Goal: Task Accomplishment & Management: Manage account settings

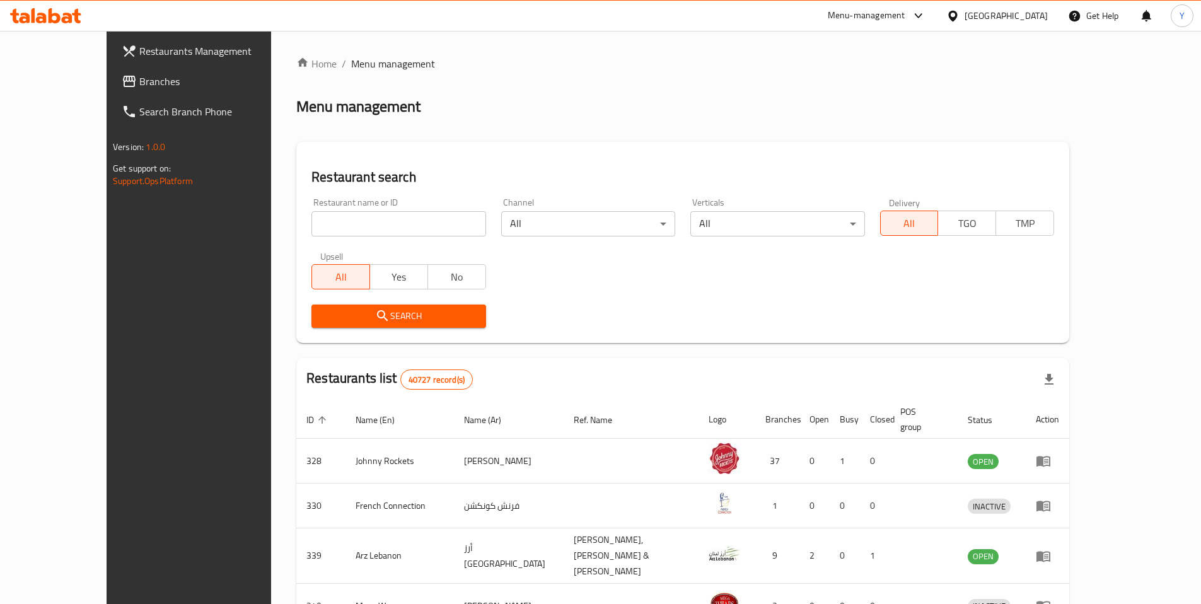
click at [311, 234] on input "search" at bounding box center [398, 223] width 174 height 25
paste input "676253"
type input "676253"
click button "Search" at bounding box center [398, 315] width 174 height 23
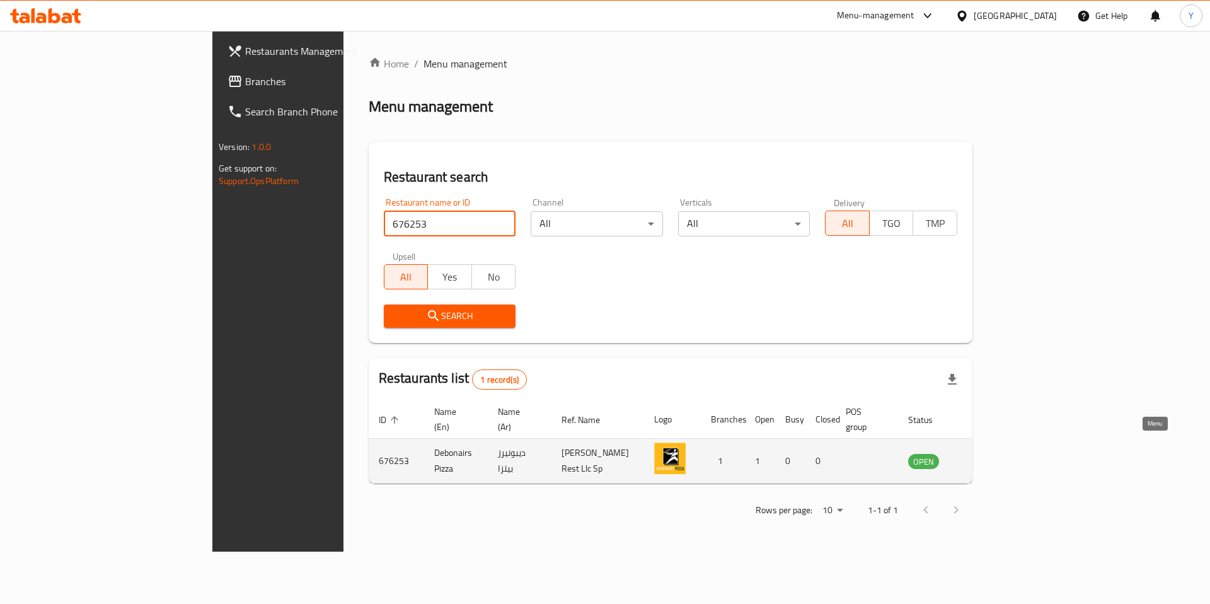
click at [989, 456] on icon "enhanced table" at bounding box center [982, 461] width 14 height 11
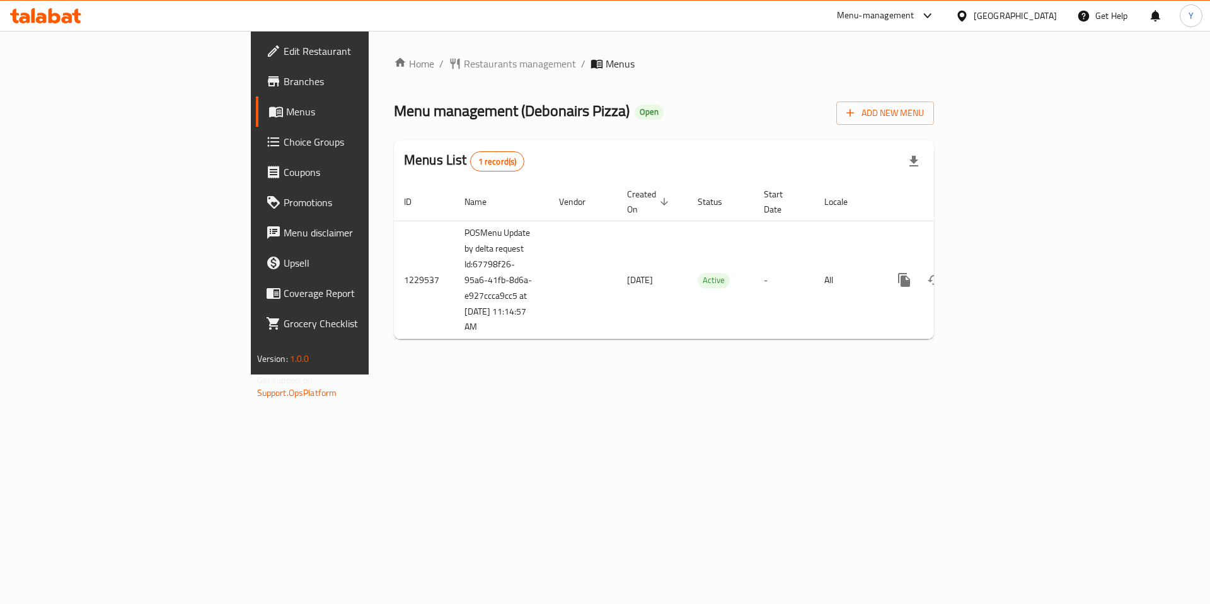
click at [284, 136] on span "Choice Groups" at bounding box center [363, 141] width 159 height 15
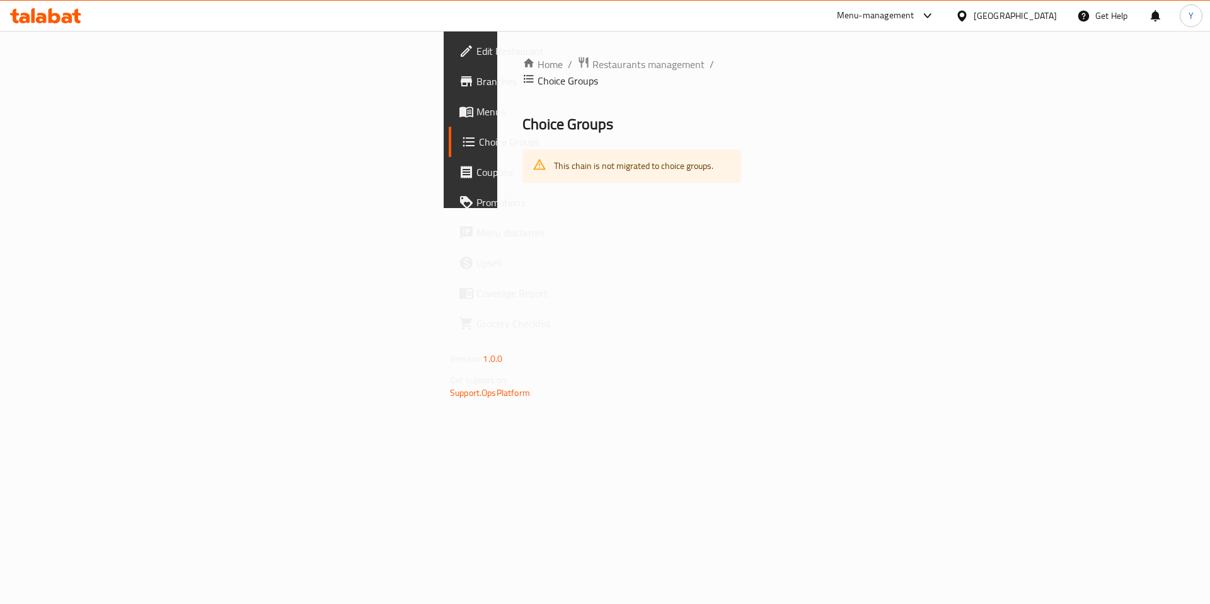
click at [497, 208] on div "Home / Restaurants management / Choice Groups Choice Groups This chain is not m…" at bounding box center [631, 119] width 269 height 177
click at [479, 137] on span "Choice Groups" at bounding box center [557, 141] width 157 height 15
click at [477, 106] on span "Menus" at bounding box center [556, 111] width 159 height 15
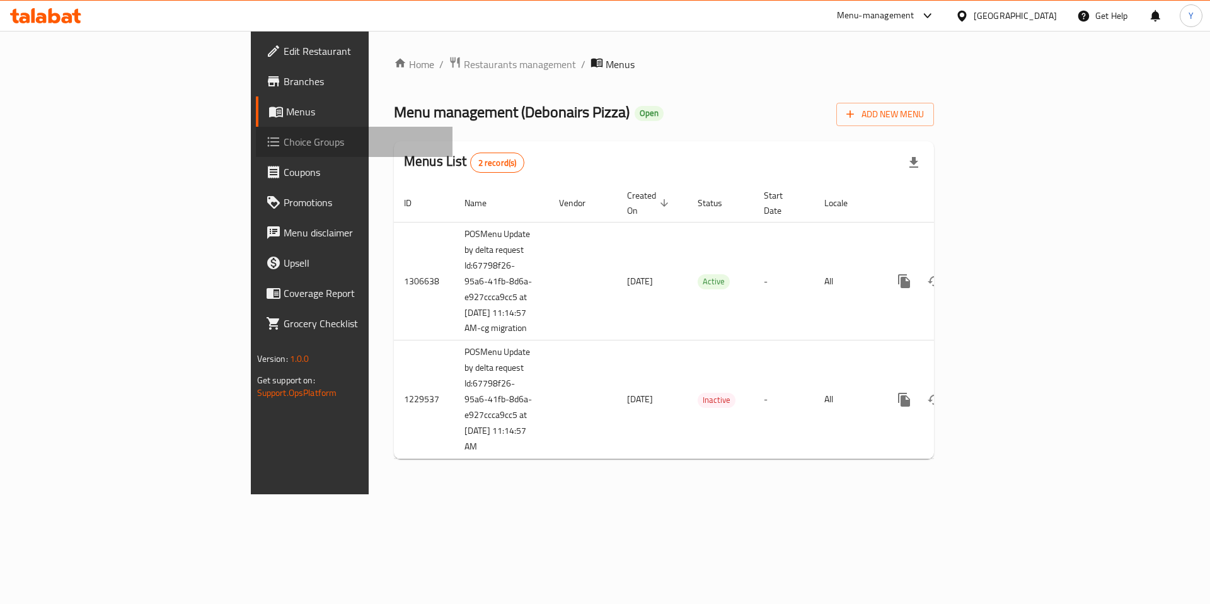
click at [284, 146] on span "Choice Groups" at bounding box center [363, 141] width 159 height 15
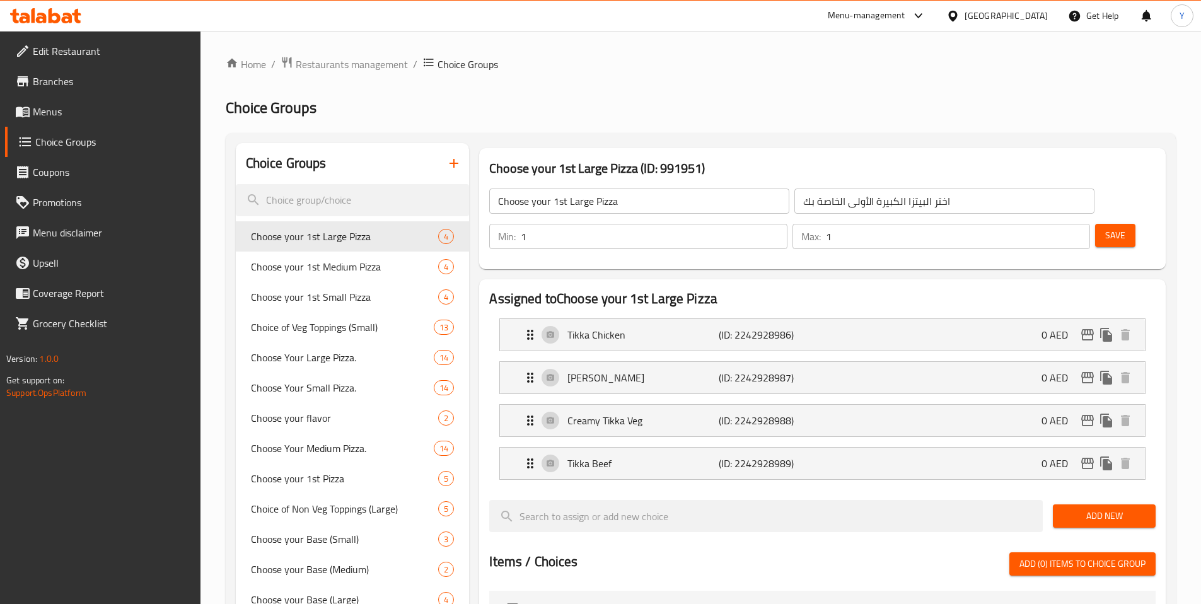
click at [50, 13] on icon at bounding box center [55, 15] width 12 height 15
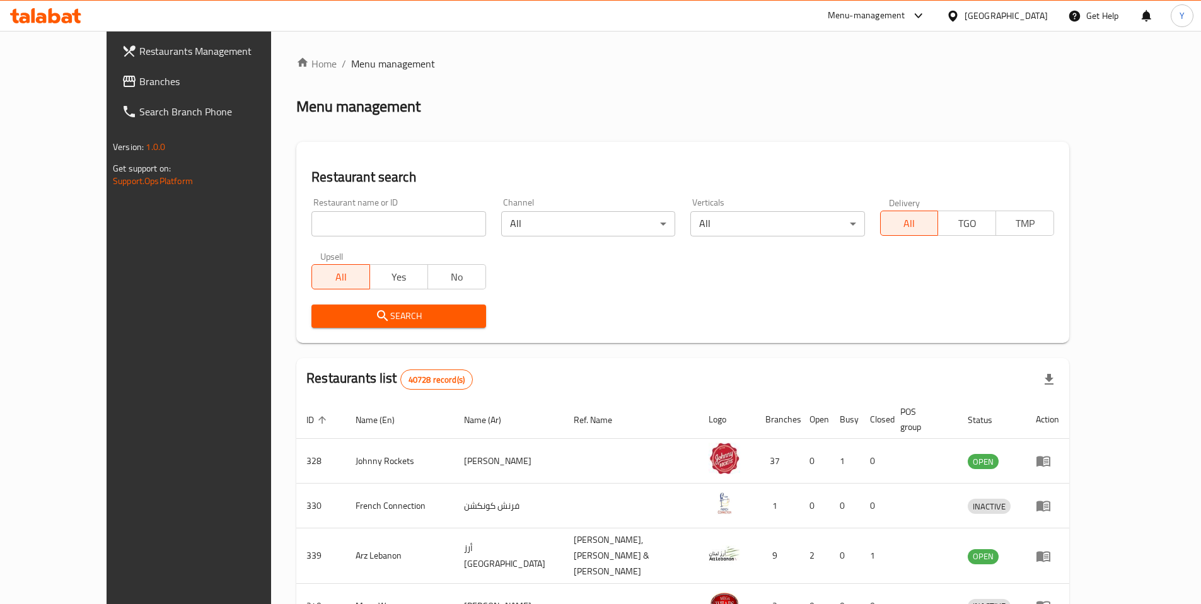
click at [1005, 15] on div "[GEOGRAPHIC_DATA]" at bounding box center [1005, 16] width 83 height 14
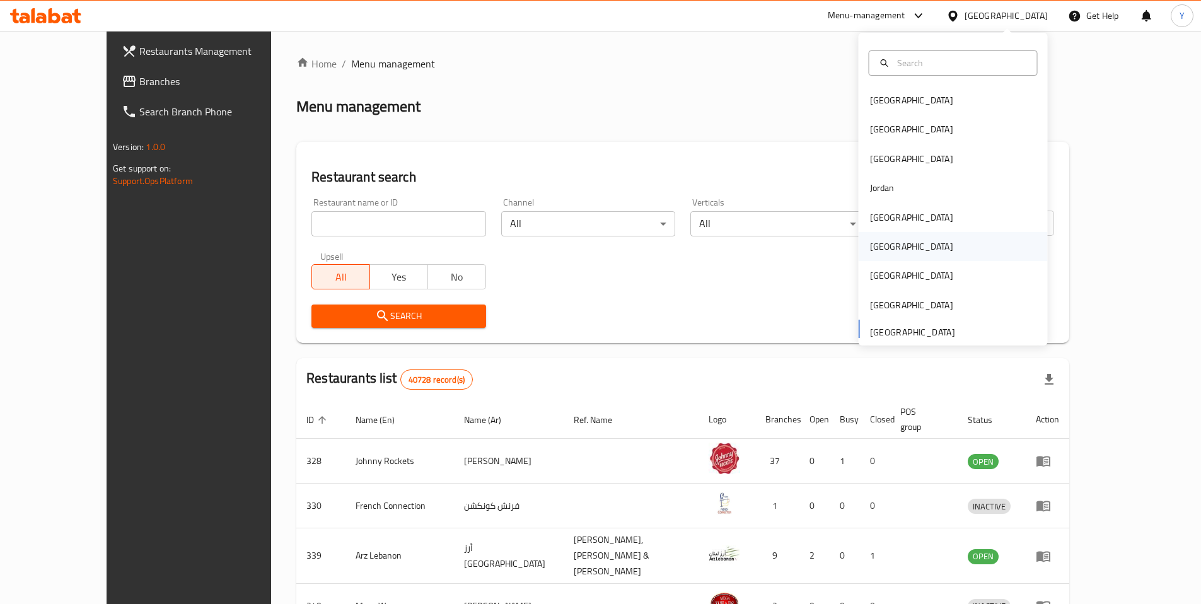
click at [930, 242] on div "Oman" at bounding box center [953, 246] width 189 height 29
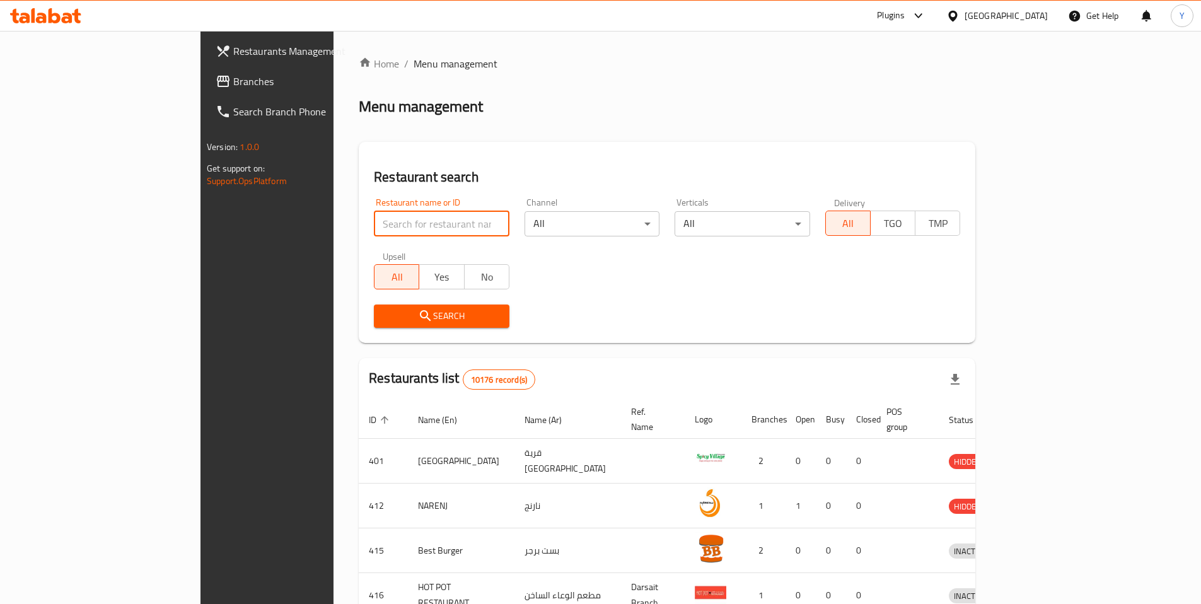
click at [375, 228] on input "search" at bounding box center [442, 223] width 136 height 25
paste input "1832"
type input "1832"
click button "Search" at bounding box center [442, 315] width 136 height 23
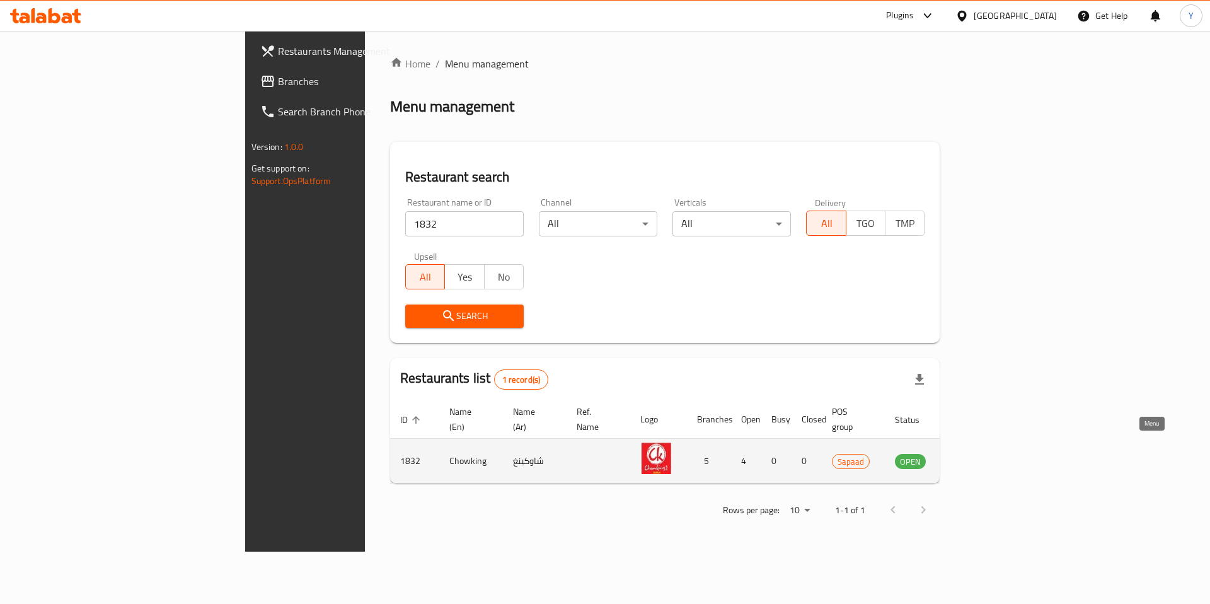
click at [976, 456] on icon "enhanced table" at bounding box center [969, 461] width 14 height 11
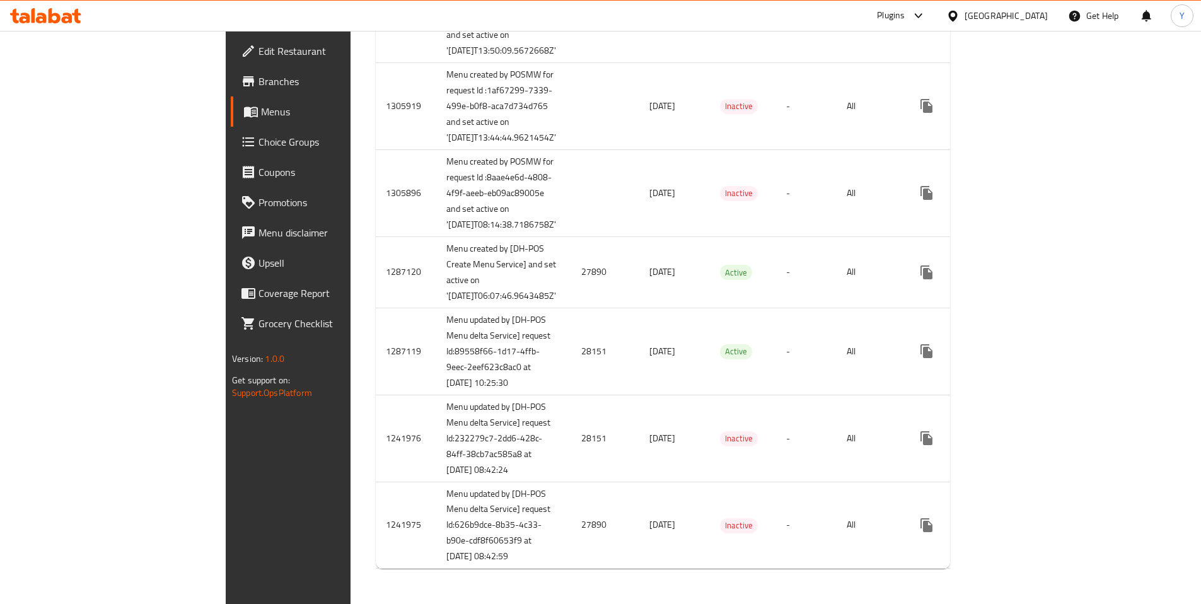
scroll to position [1319, 0]
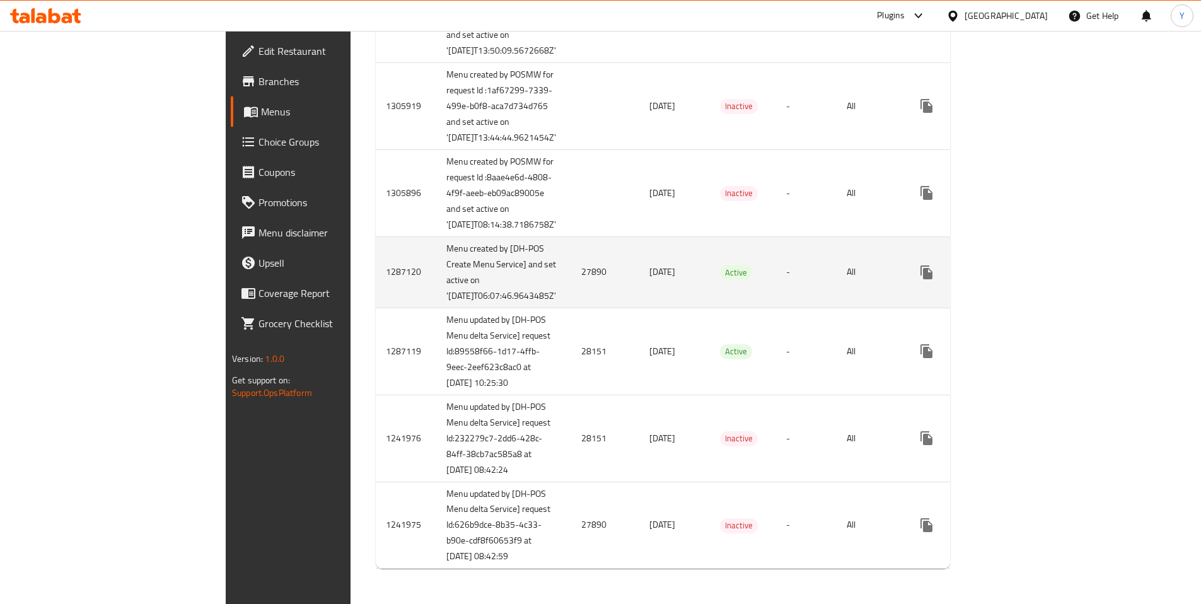
click at [964, 265] on icon "enhanced table" at bounding box center [956, 272] width 15 height 15
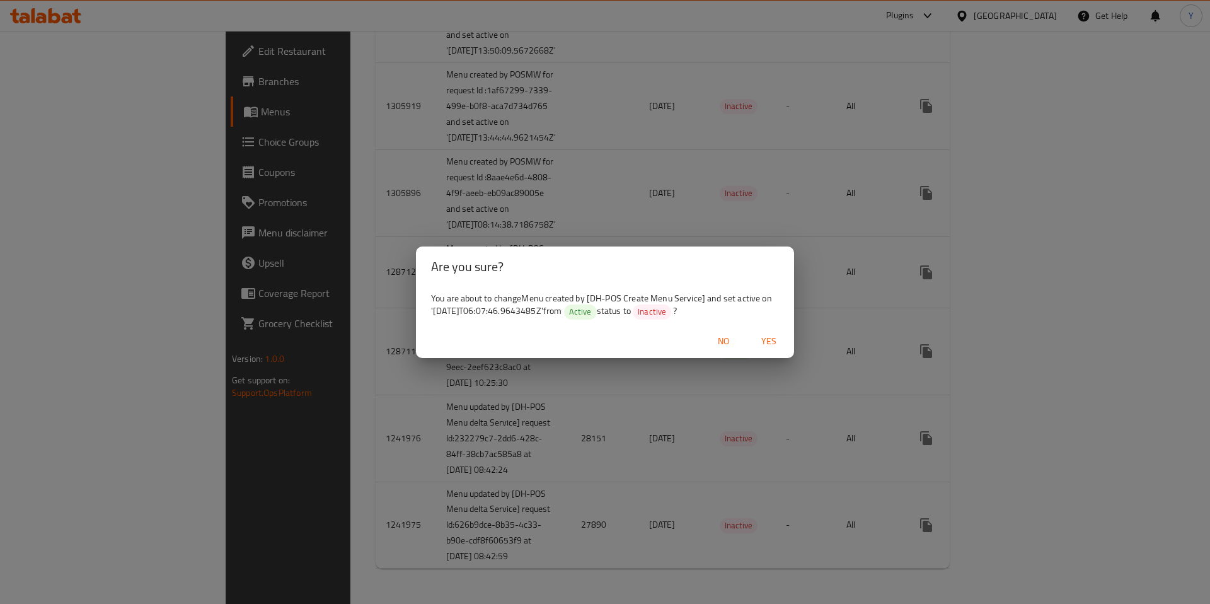
click at [765, 344] on span "Yes" at bounding box center [769, 341] width 30 height 16
click at [721, 341] on span "No" at bounding box center [724, 341] width 30 height 16
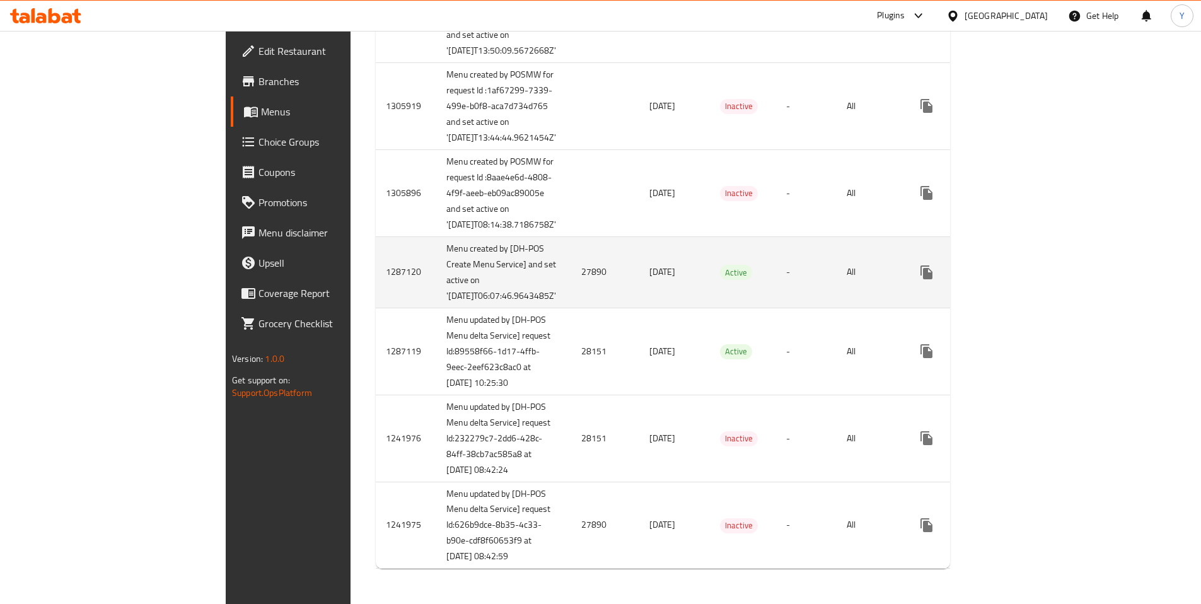
scroll to position [1338, 0]
click at [436, 246] on td "Menu created by [DH-POS Create Menu Service] and set active on '2025-05-02T06:0…" at bounding box center [503, 271] width 135 height 71
copy td "Menu created by [DH-POS Create Menu Service] and set active on '2025-05-02T06:0…"
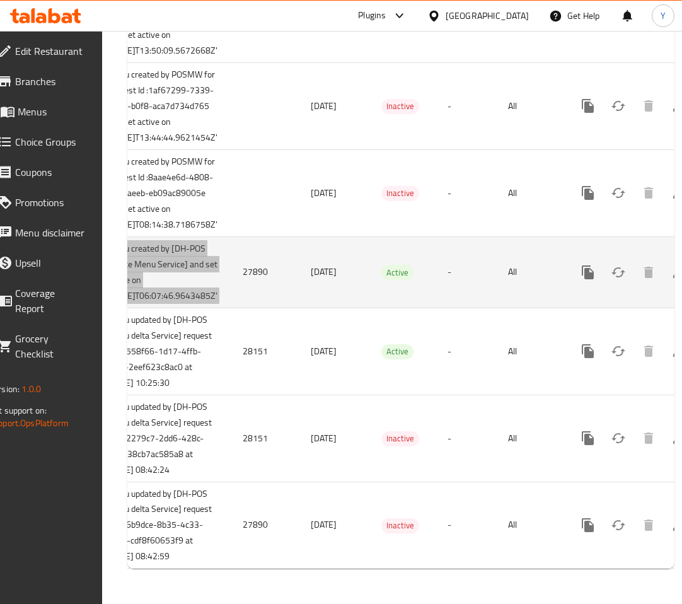
scroll to position [0, 96]
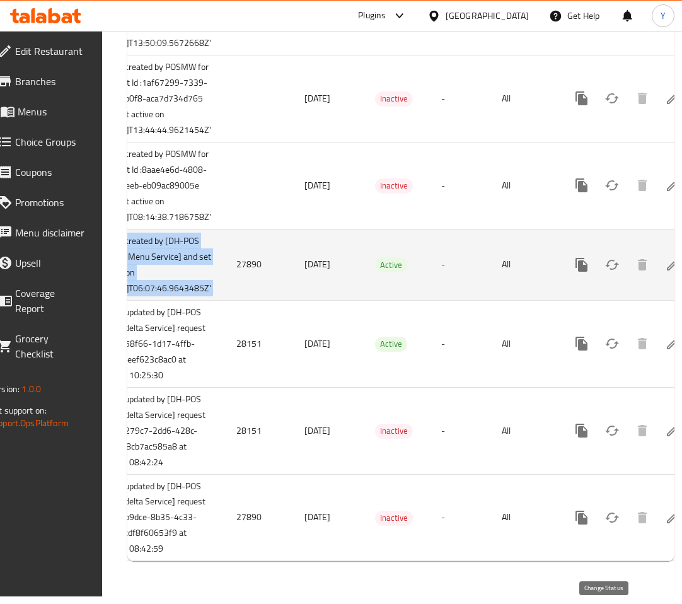
click at [605, 260] on icon "enhanced table" at bounding box center [612, 265] width 14 height 10
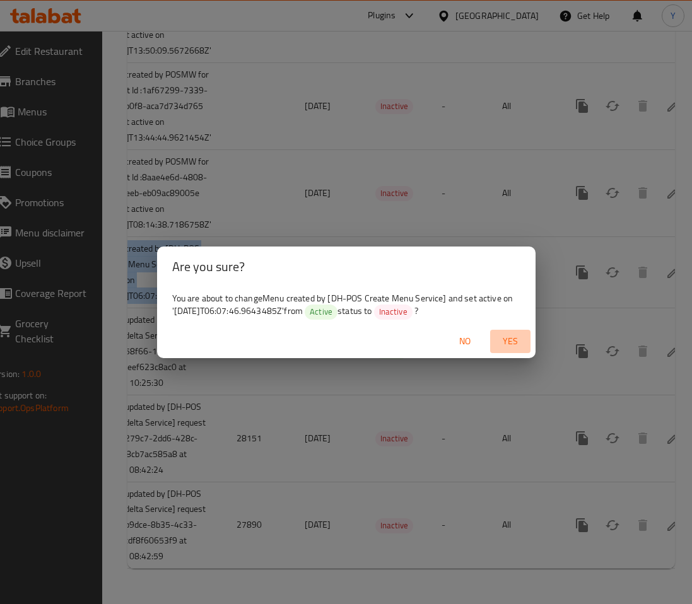
click at [506, 340] on span "Yes" at bounding box center [510, 341] width 30 height 16
click at [454, 341] on span "No" at bounding box center [464, 341] width 30 height 16
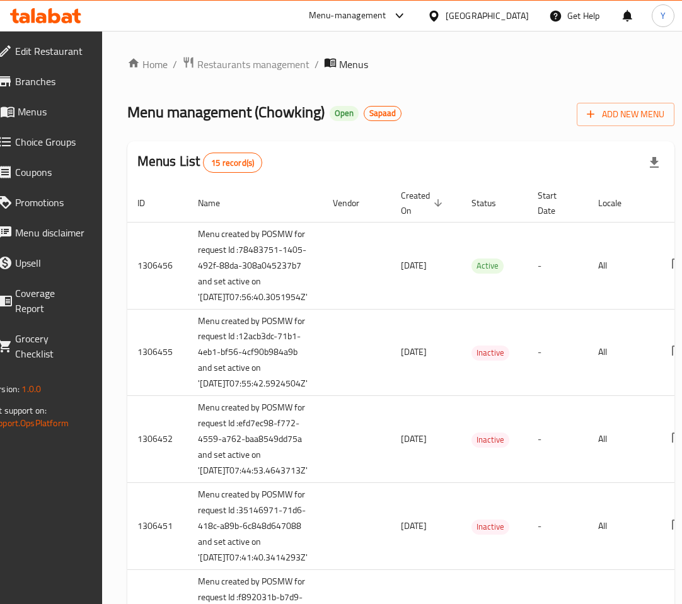
scroll to position [1338, 0]
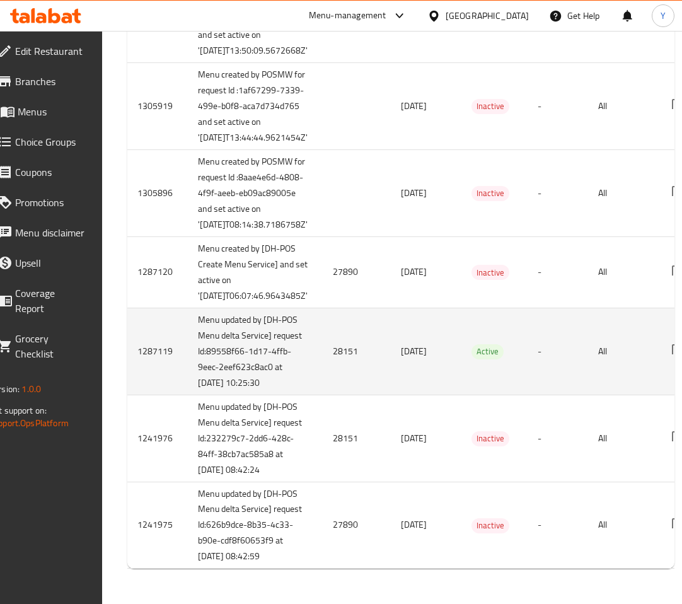
click at [165, 323] on td "1287119" at bounding box center [157, 351] width 61 height 87
copy td "1287119"
click at [168, 320] on td "1287119" at bounding box center [157, 351] width 61 height 87
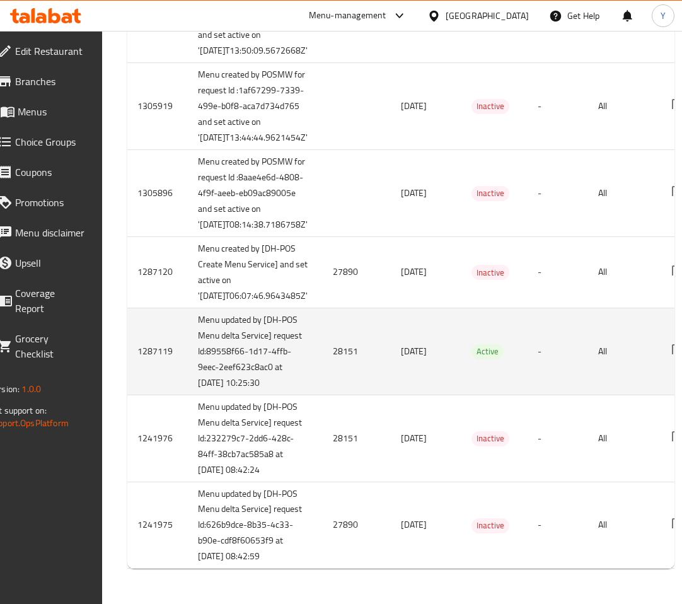
click at [242, 359] on td "Menu updated by [DH-POS Menu delta Service] request Id:89558f66-1d17-4ffb-9eec-…" at bounding box center [255, 351] width 135 height 87
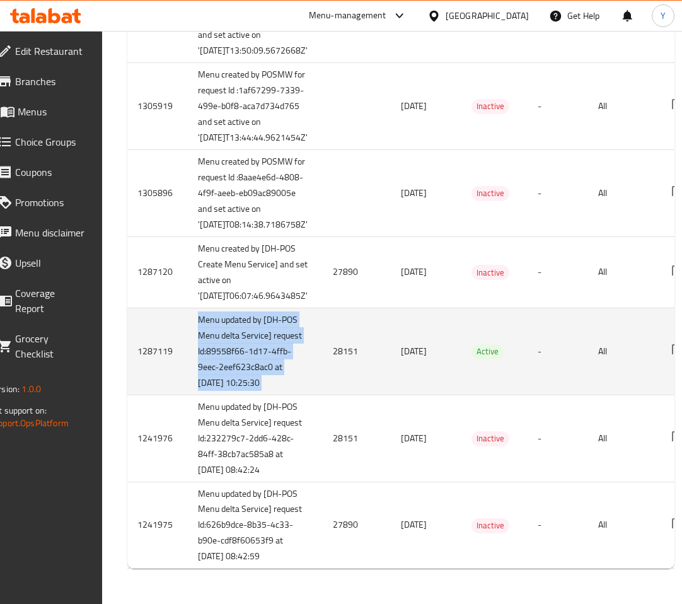
click at [242, 359] on td "Menu updated by [DH-POS Menu delta Service] request Id:89558f66-1d17-4ffb-9eec-…" at bounding box center [255, 351] width 135 height 87
copy td "Menu updated by [DH-POS Menu delta Service] request Id:89558f66-1d17-4ffb-9eec-…"
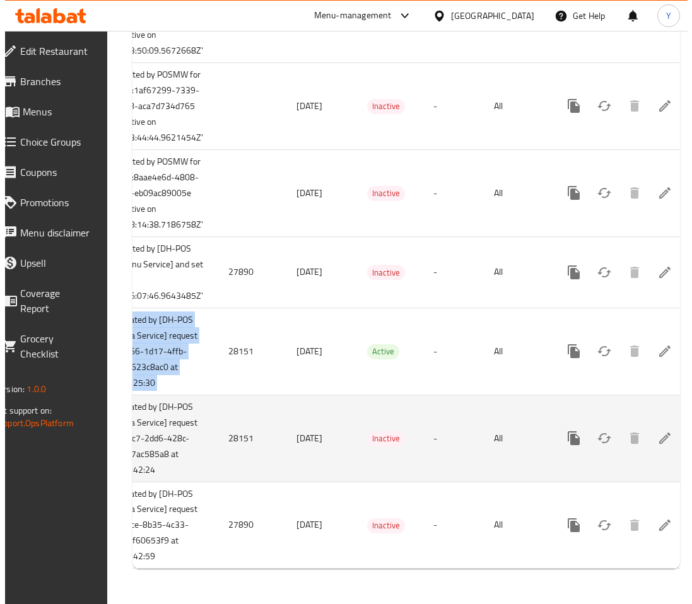
scroll to position [0, 130]
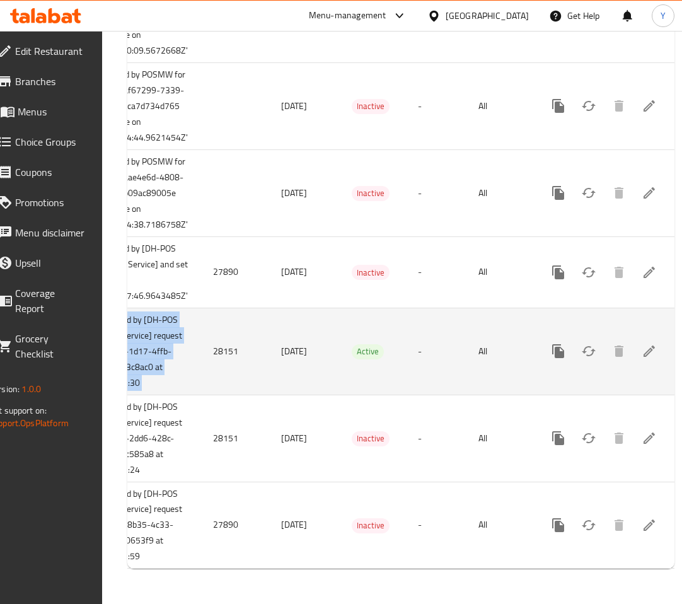
click at [581, 344] on icon "enhanced table" at bounding box center [588, 351] width 15 height 15
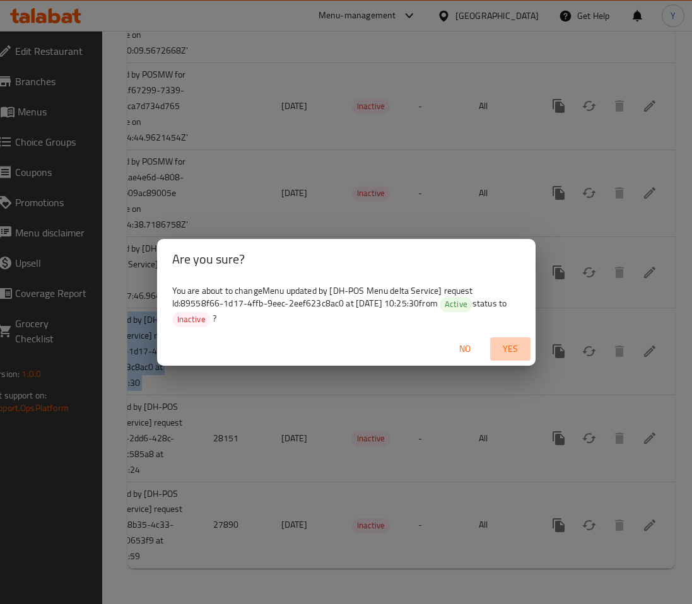
click at [511, 350] on span "Yes" at bounding box center [510, 349] width 30 height 16
